Goal: Task Accomplishment & Management: Manage account settings

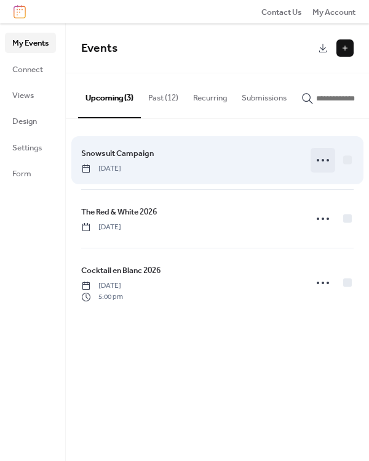
click at [322, 161] on circle at bounding box center [323, 160] width 2 height 2
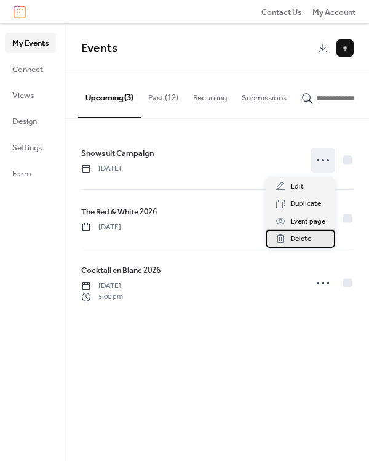
click at [298, 231] on div "Delete" at bounding box center [301, 238] width 70 height 17
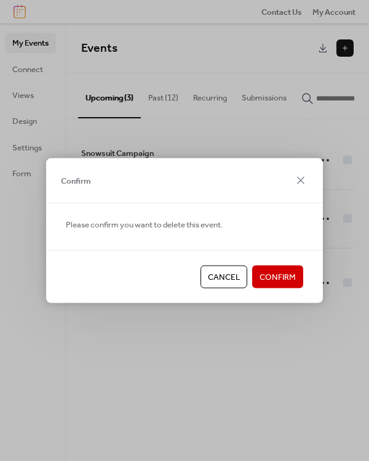
click at [277, 271] on span "Confirm" at bounding box center [278, 277] width 36 height 12
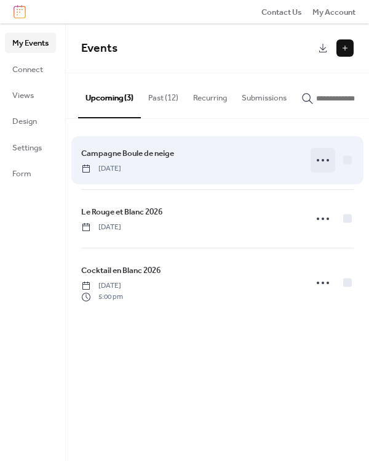
click at [322, 160] on icon at bounding box center [323, 160] width 20 height 20
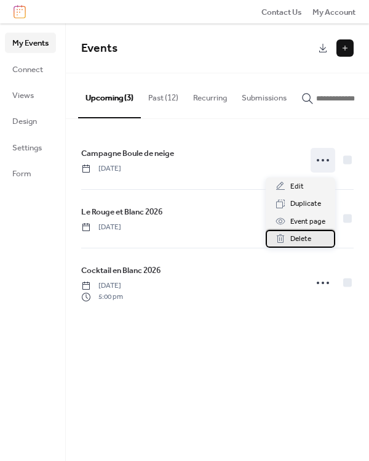
click at [302, 236] on span "Delete" at bounding box center [301, 239] width 21 height 12
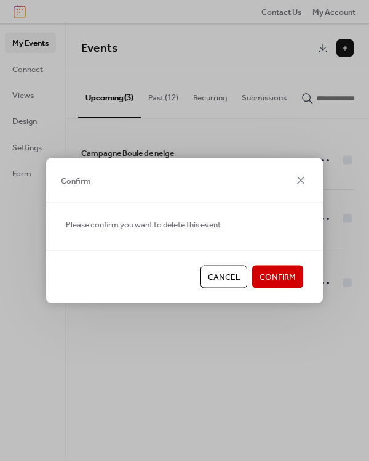
click at [283, 283] on span "Confirm" at bounding box center [278, 277] width 36 height 12
